Goal: Obtain resource: Download file/media

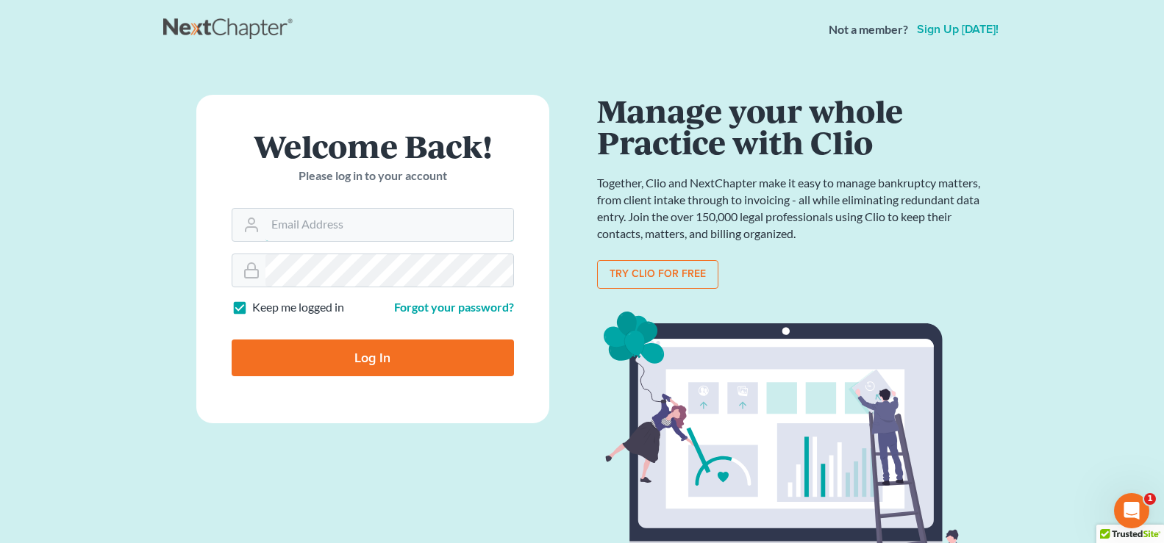
type input "[EMAIL_ADDRESS][DOMAIN_NAME]"
click at [316, 365] on input "Log In" at bounding box center [373, 358] width 282 height 37
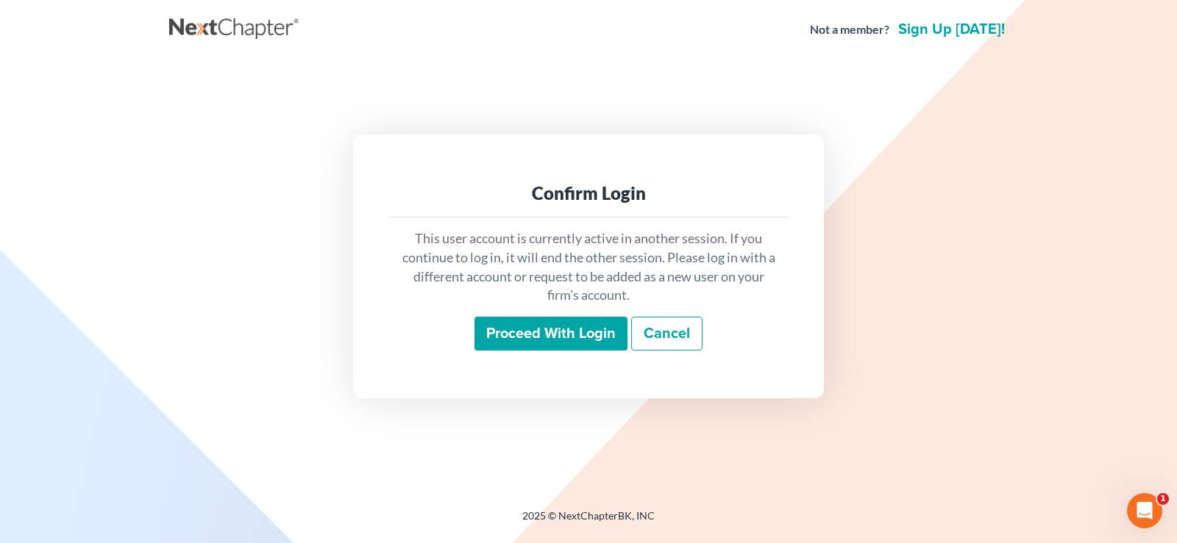
click at [523, 337] on input "Proceed with login" at bounding box center [550, 334] width 153 height 34
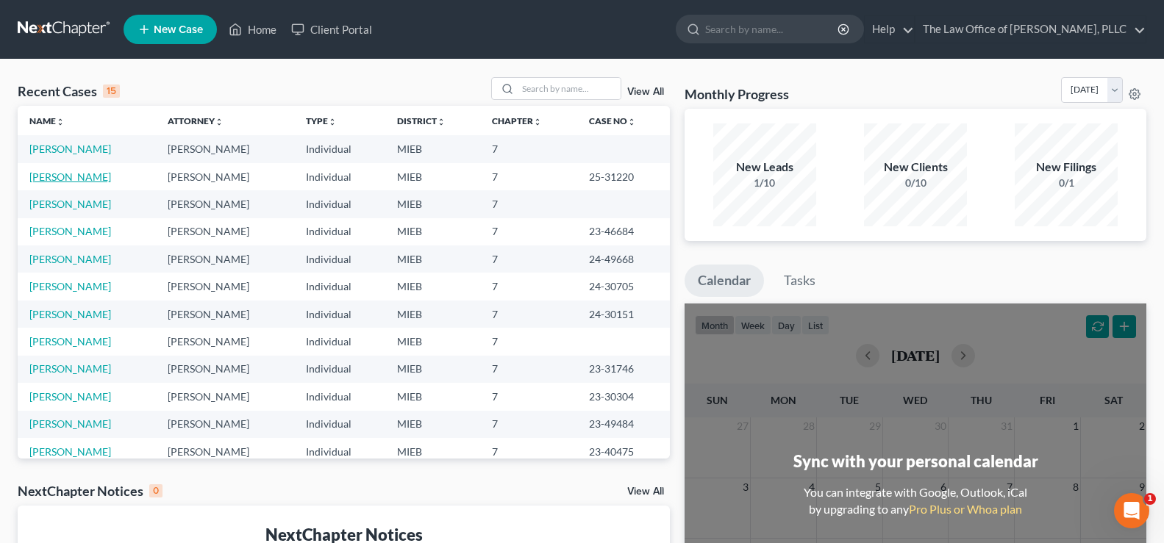
click at [43, 179] on link "[PERSON_NAME]" at bounding box center [70, 177] width 82 height 13
click at [43, 178] on link "[PERSON_NAME]" at bounding box center [70, 177] width 82 height 13
click at [55, 204] on link "[PERSON_NAME]" at bounding box center [70, 204] width 82 height 13
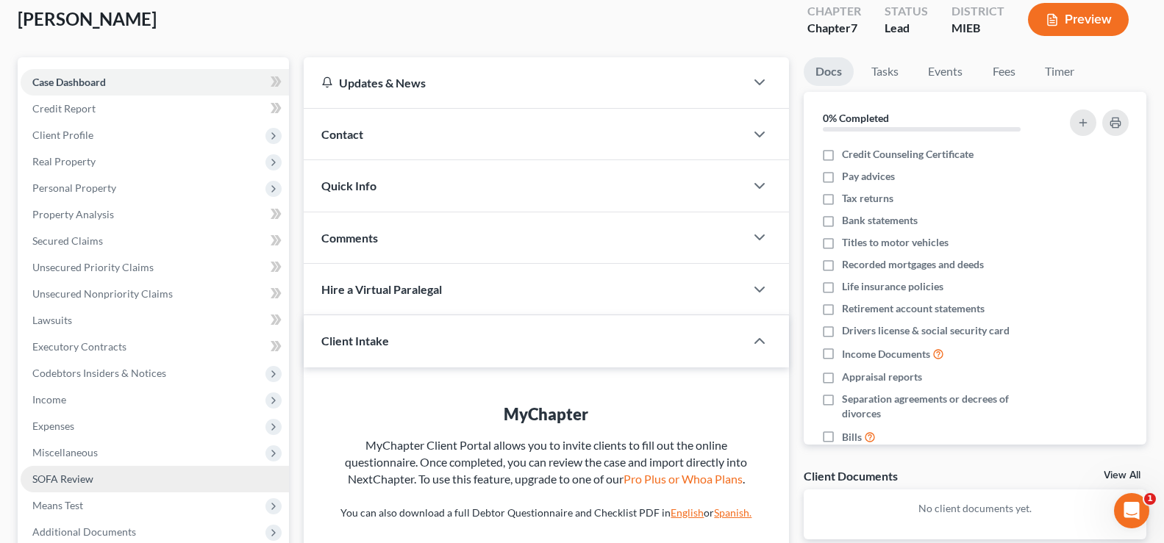
scroll to position [238, 0]
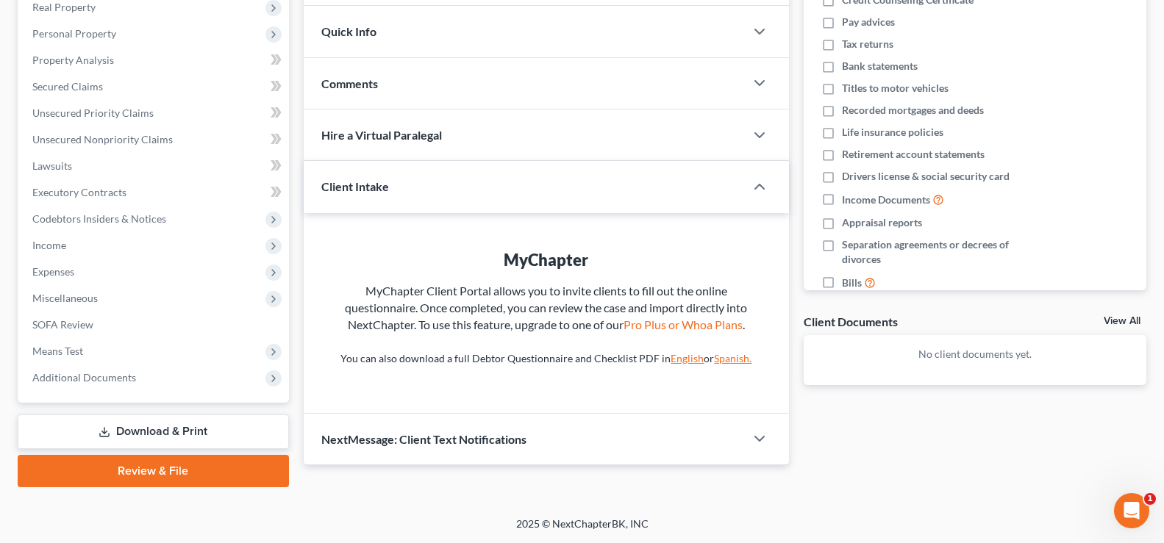
click at [158, 433] on link "Download & Print" at bounding box center [153, 432] width 271 height 35
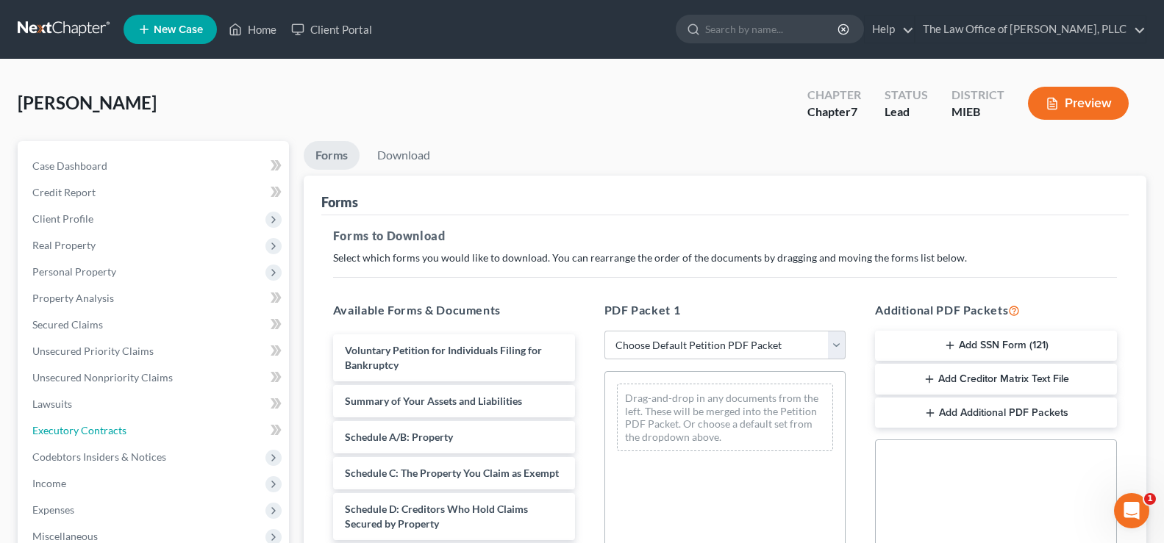
click at [158, 432] on link "Executory Contracts" at bounding box center [155, 431] width 268 height 26
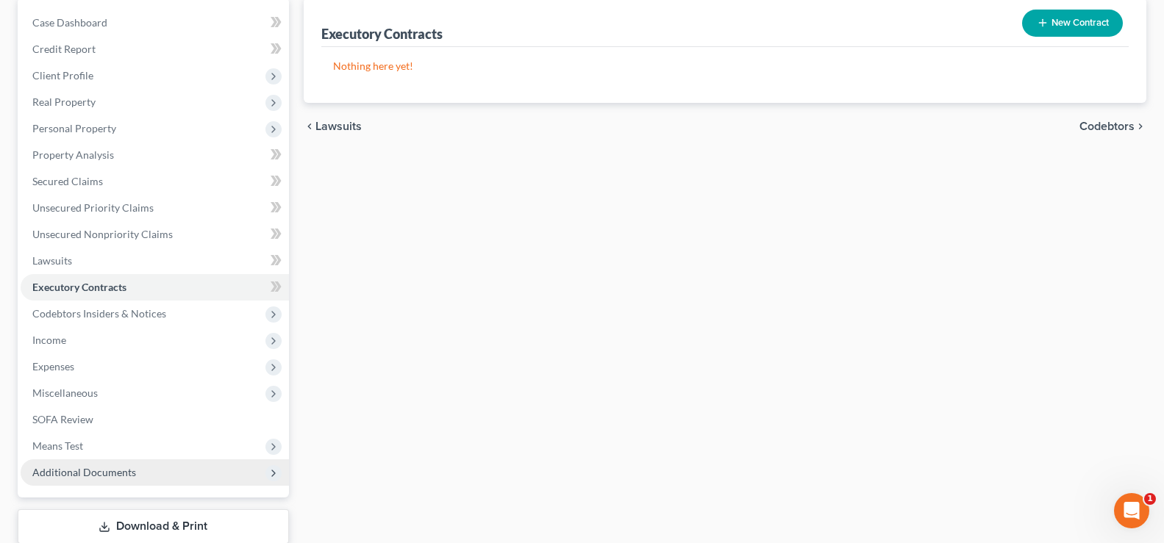
scroll to position [238, 0]
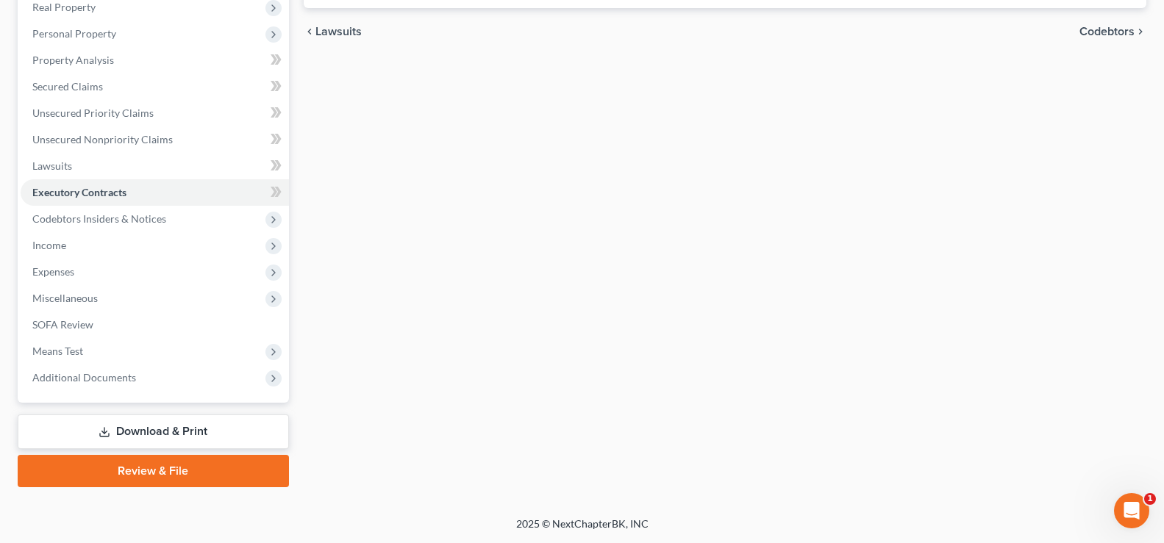
click at [108, 427] on icon at bounding box center [105, 433] width 12 height 12
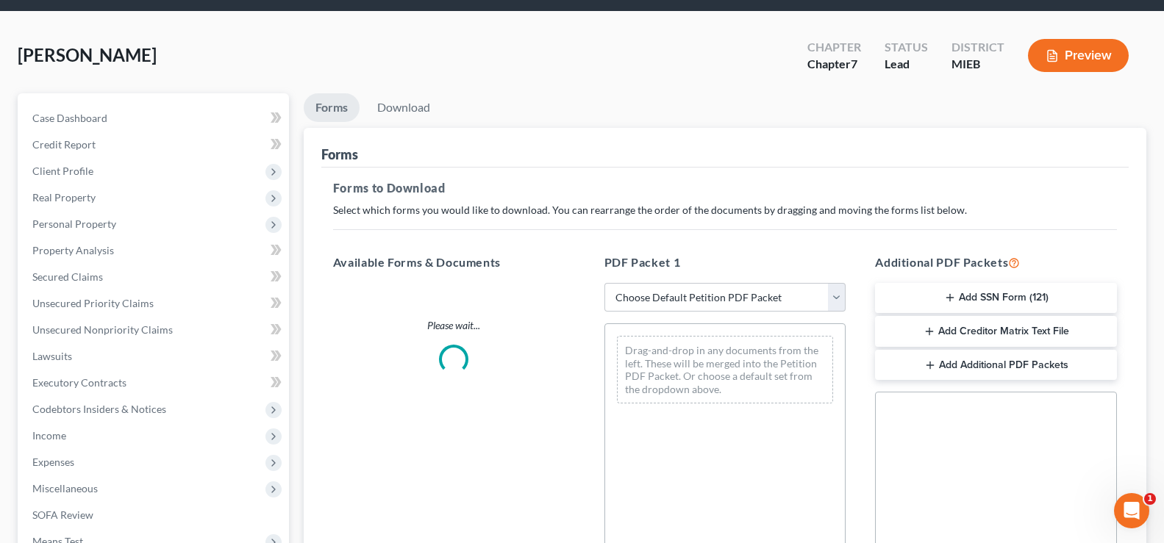
scroll to position [221, 0]
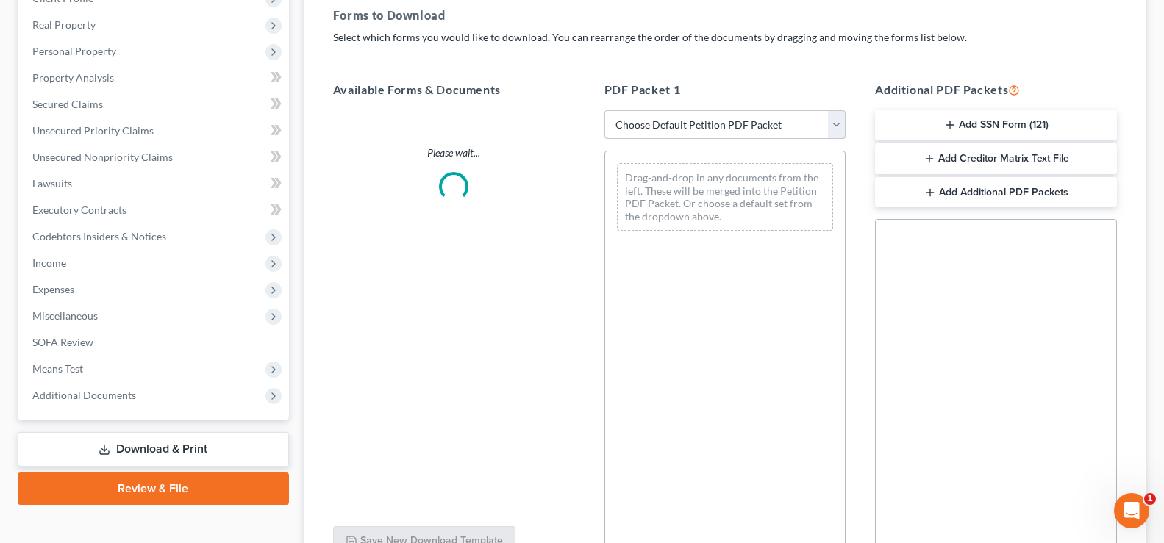
click at [833, 130] on select "Choose Default Petition PDF Packet Complete Bankruptcy Petition (all forms and …" at bounding box center [726, 124] width 242 height 29
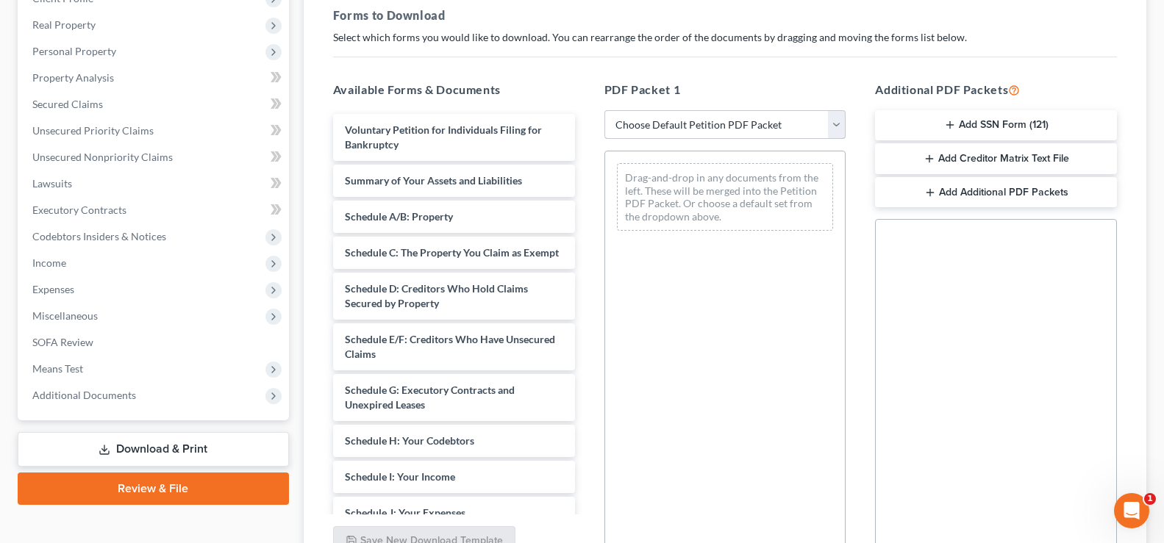
select select "0"
click at [605, 110] on select "Choose Default Petition PDF Packet Complete Bankruptcy Petition (all forms and …" at bounding box center [726, 124] width 242 height 29
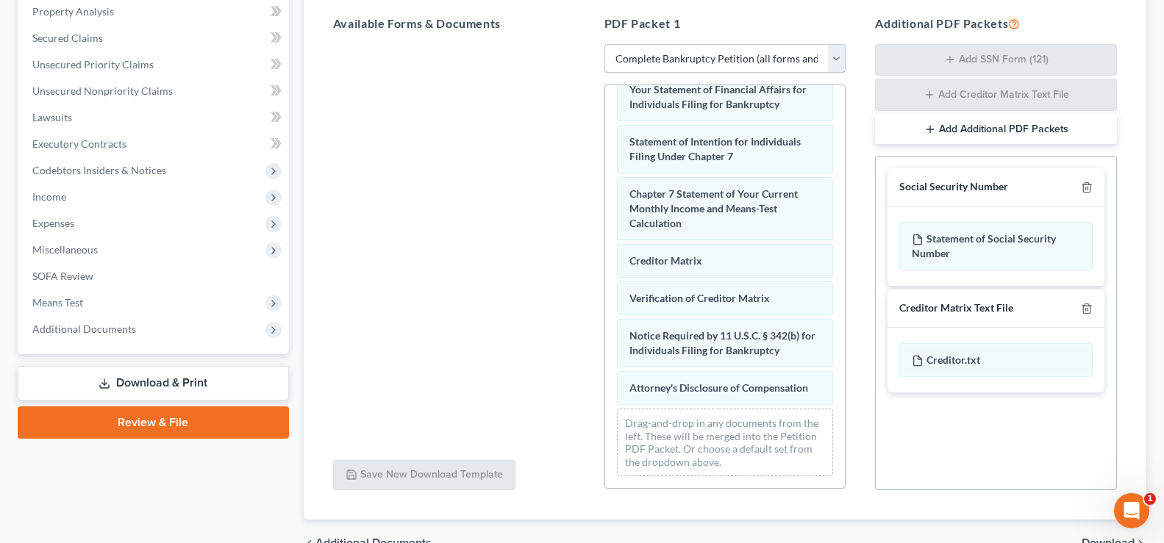
scroll to position [366, 0]
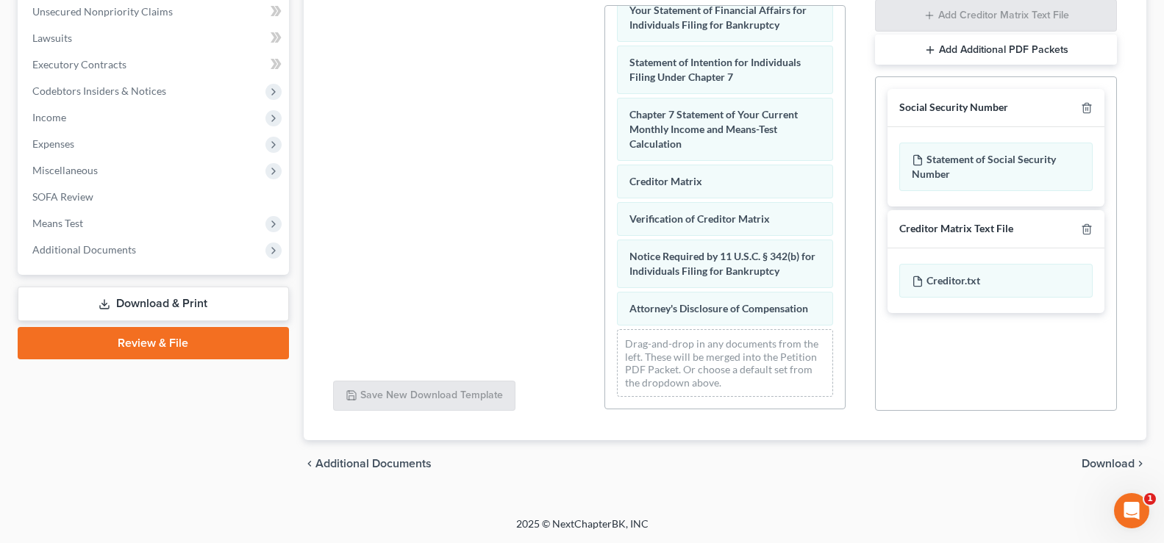
click at [1091, 470] on span "Download" at bounding box center [1108, 464] width 53 height 12
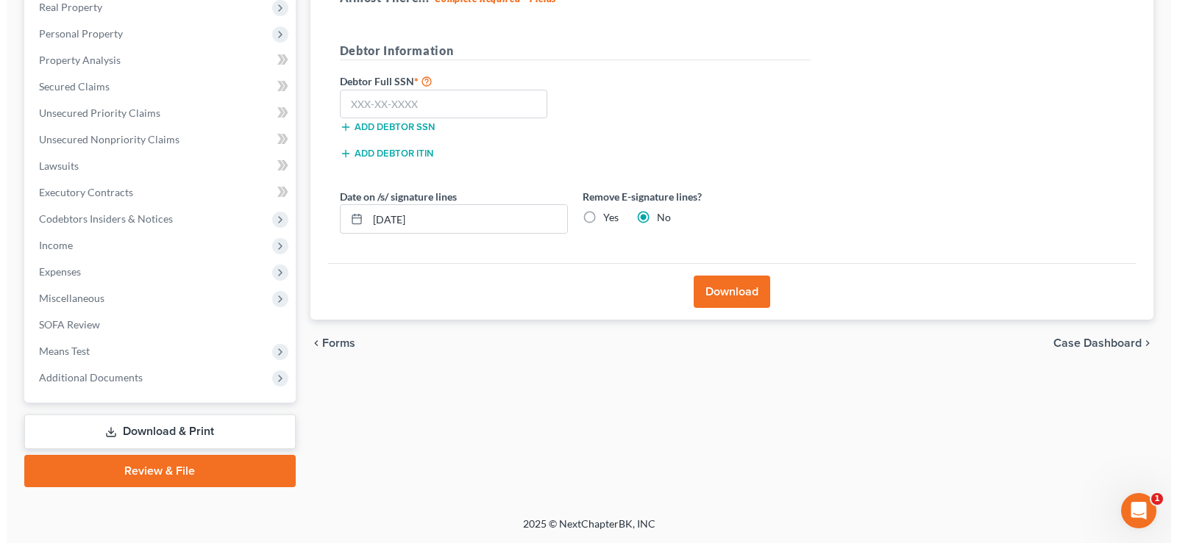
scroll to position [238, 0]
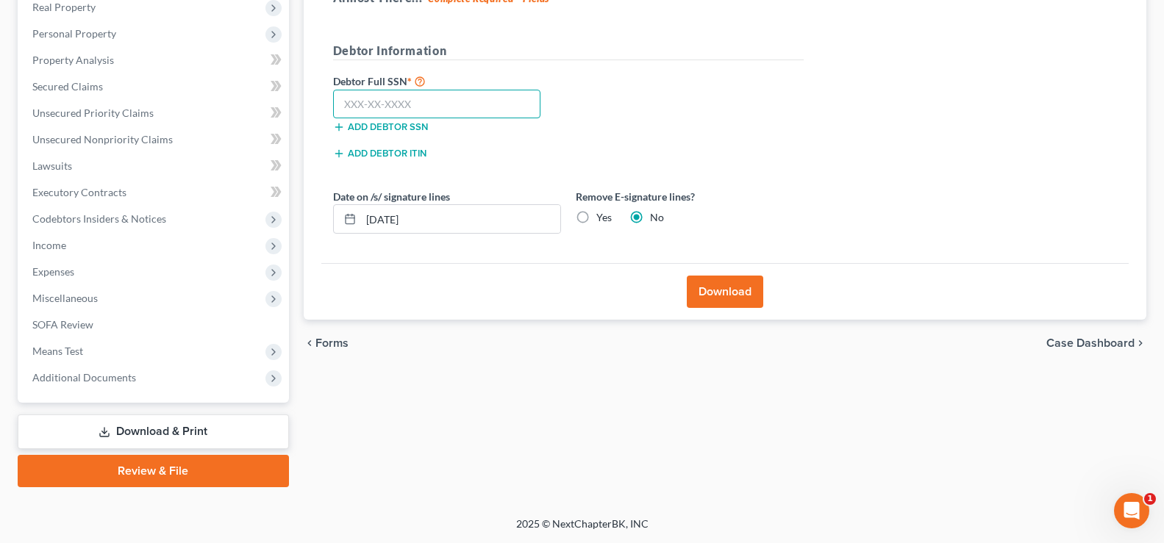
click at [375, 100] on input "text" at bounding box center [437, 104] width 208 height 29
type input "377-84-7974"
click at [716, 293] on button "Download" at bounding box center [725, 292] width 76 height 32
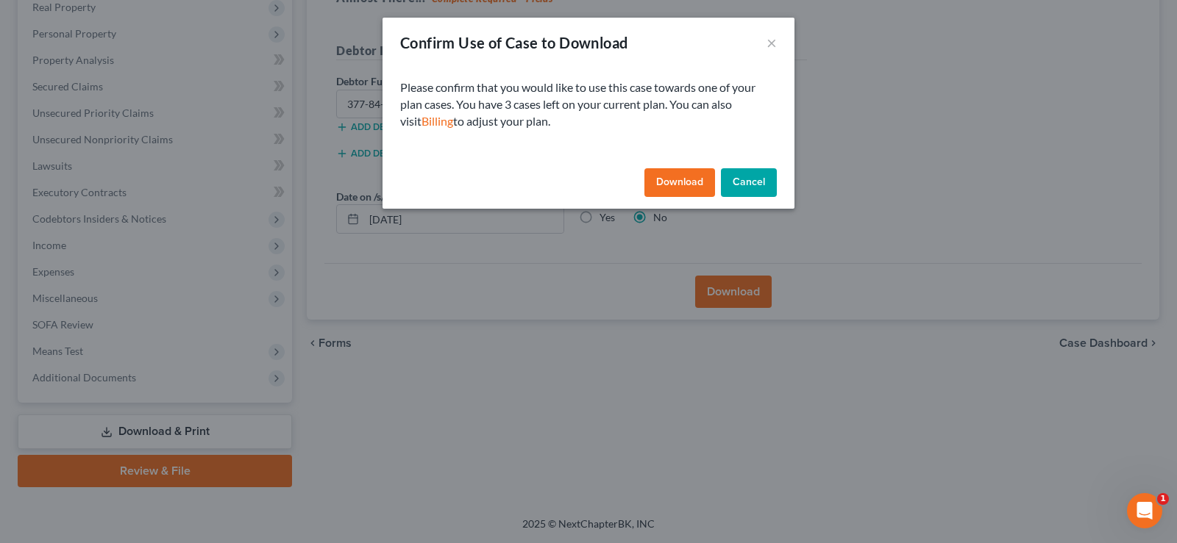
click at [657, 181] on button "Download" at bounding box center [679, 182] width 71 height 29
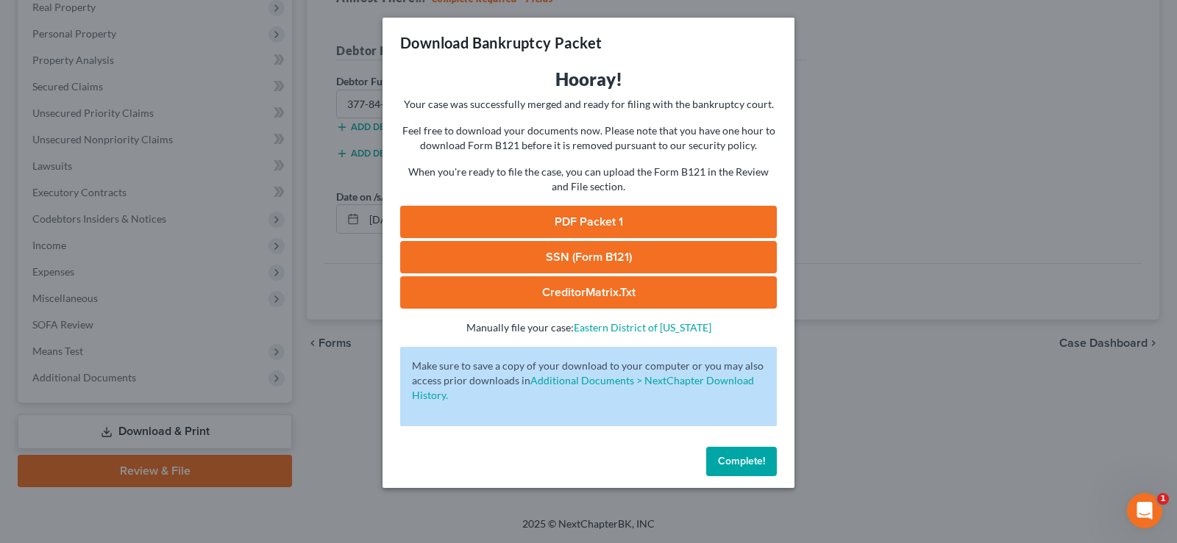
click at [690, 232] on link "PDF Packet 1" at bounding box center [588, 222] width 377 height 32
click at [560, 257] on link "SSN (Form B121)" at bounding box center [588, 257] width 377 height 32
